Goal: Navigation & Orientation: Find specific page/section

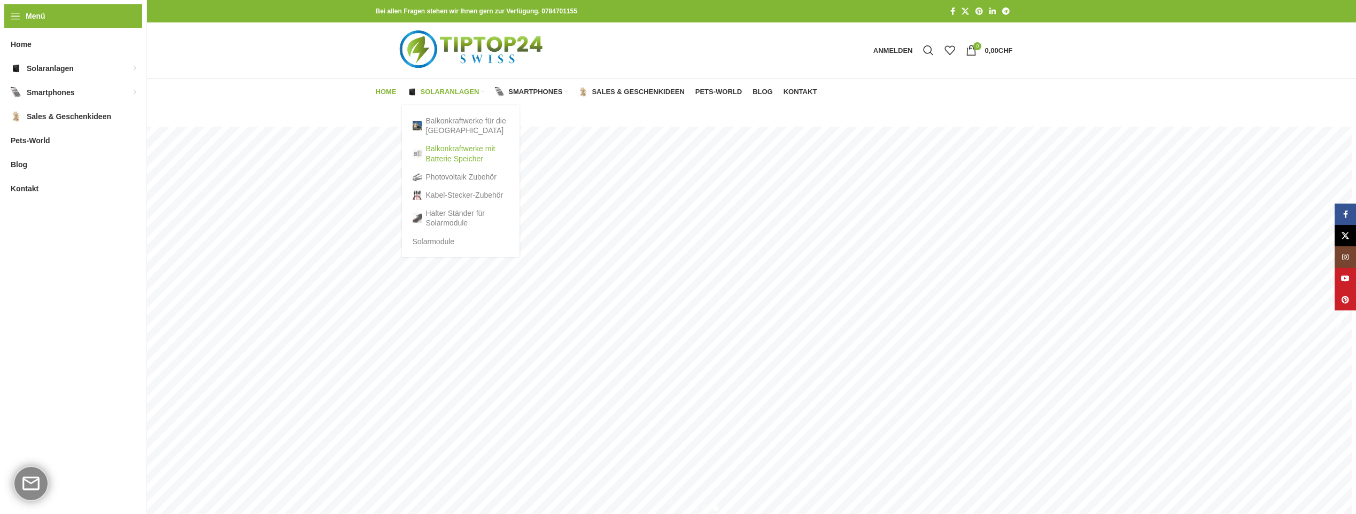
type input "*******"
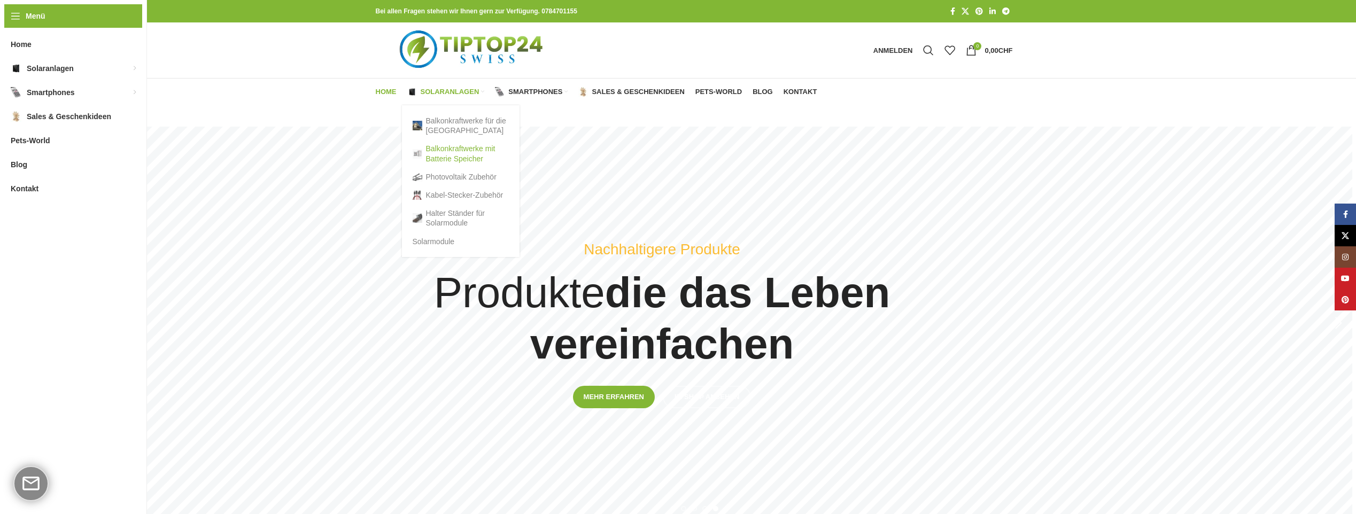
click at [453, 154] on link "Balkonkraftwerke mit Batterie Speicher" at bounding box center [461, 154] width 96 height 28
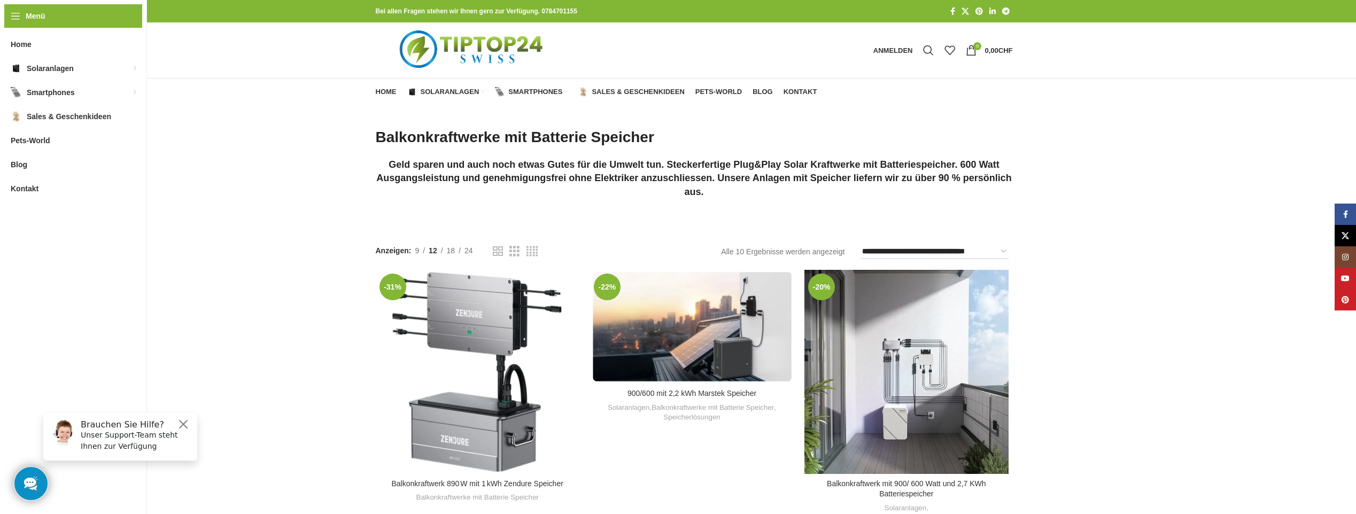
type input "*******"
click at [476, 56] on img "Logo der Website" at bounding box center [473, 50] width 194 height 56
